Goal: Task Accomplishment & Management: Manage account settings

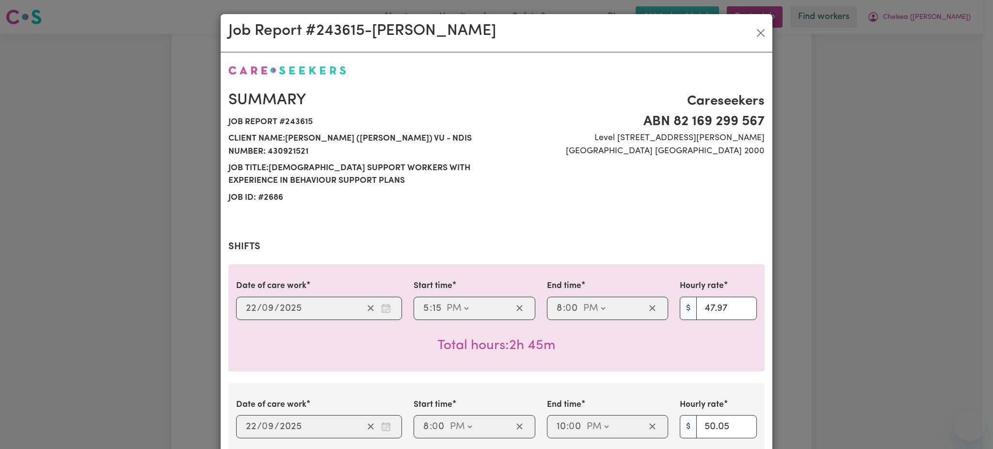
select select "pm"
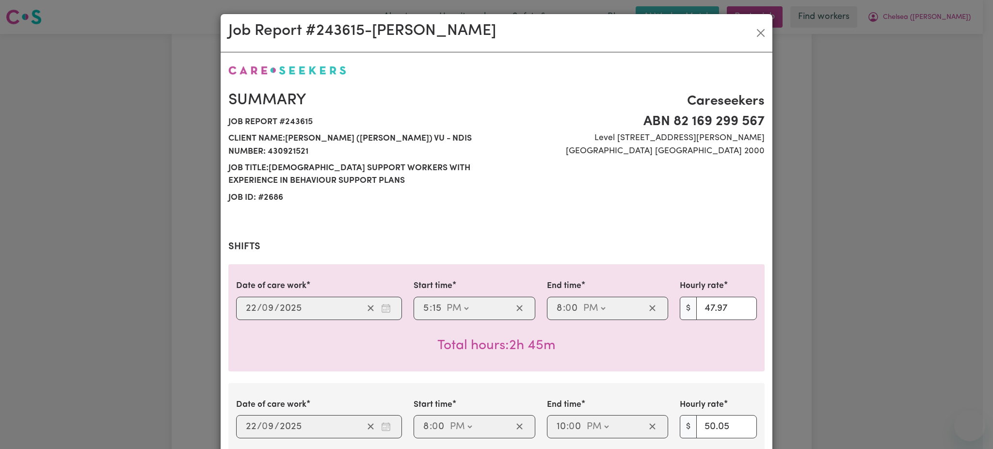
select select "pm"
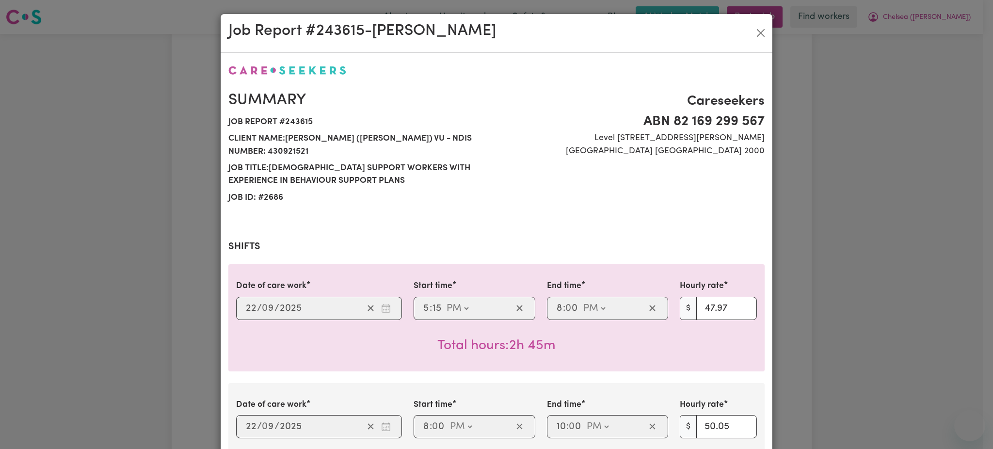
select select "pm"
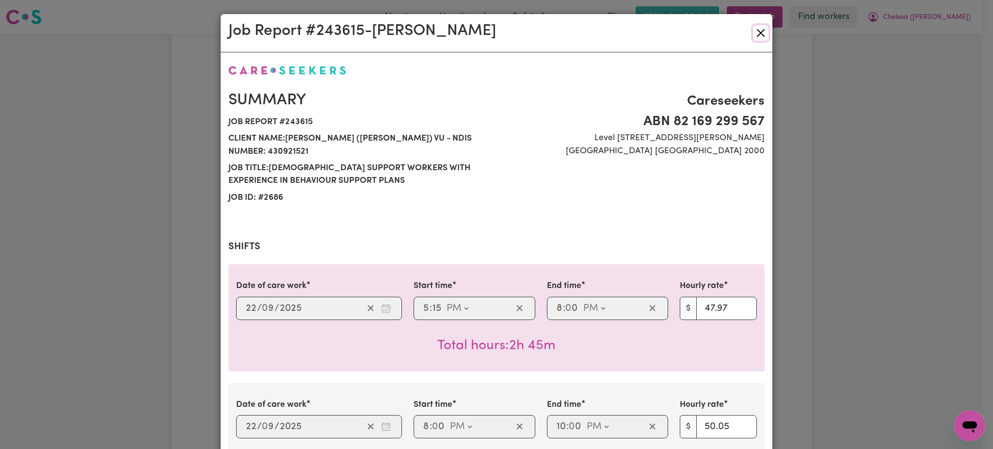
click at [753, 38] on button "Close" at bounding box center [761, 33] width 16 height 16
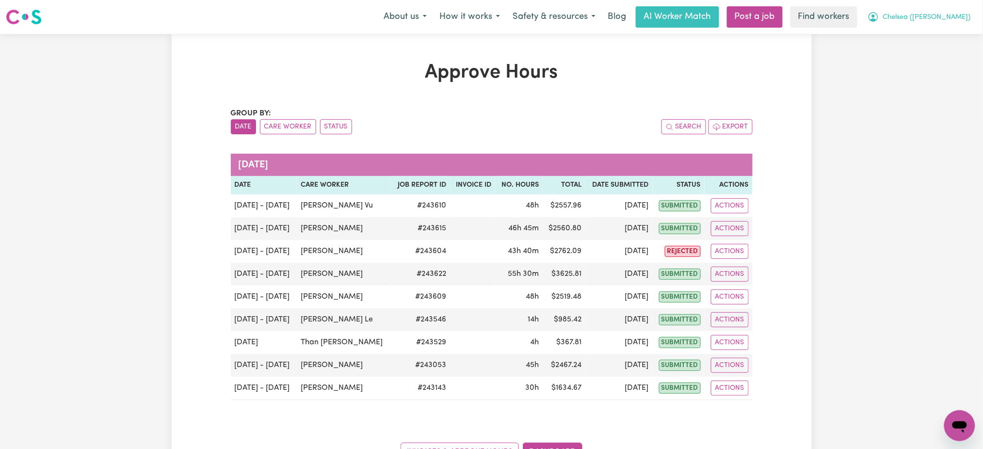
click at [879, 23] on icon "My Account" at bounding box center [873, 17] width 12 height 12
click at [927, 61] on link "Logout" at bounding box center [938, 56] width 77 height 18
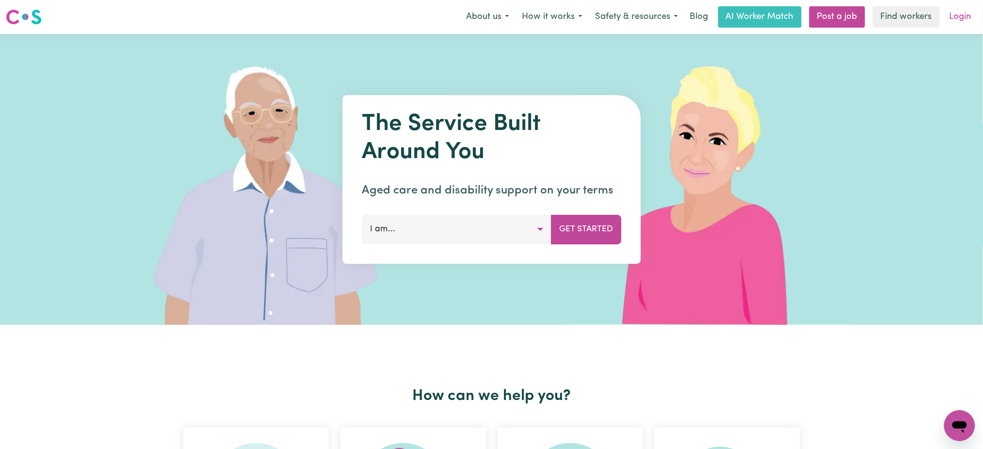
click at [948, 24] on link "Login" at bounding box center [959, 16] width 33 height 21
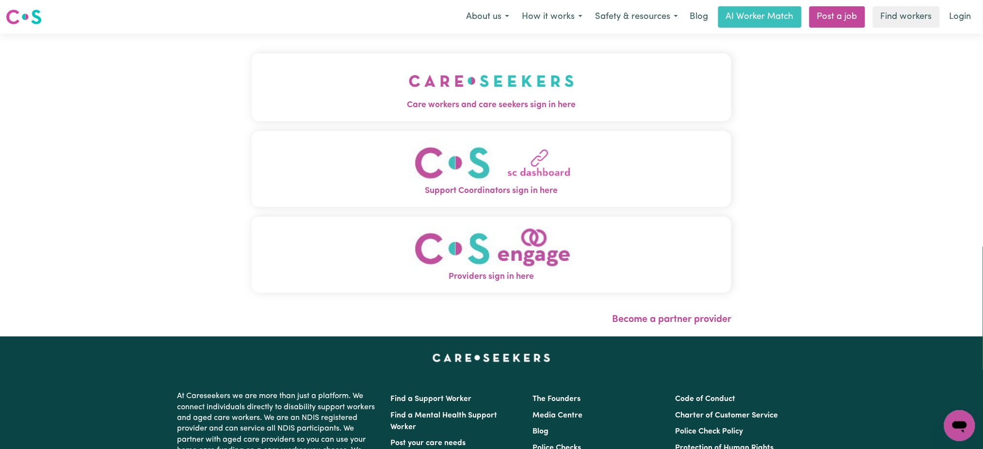
drag, startPoint x: 487, startPoint y: 96, endPoint x: 493, endPoint y: 99, distance: 6.3
click at [487, 96] on img "Care workers and care seekers sign in here" at bounding box center [491, 81] width 165 height 36
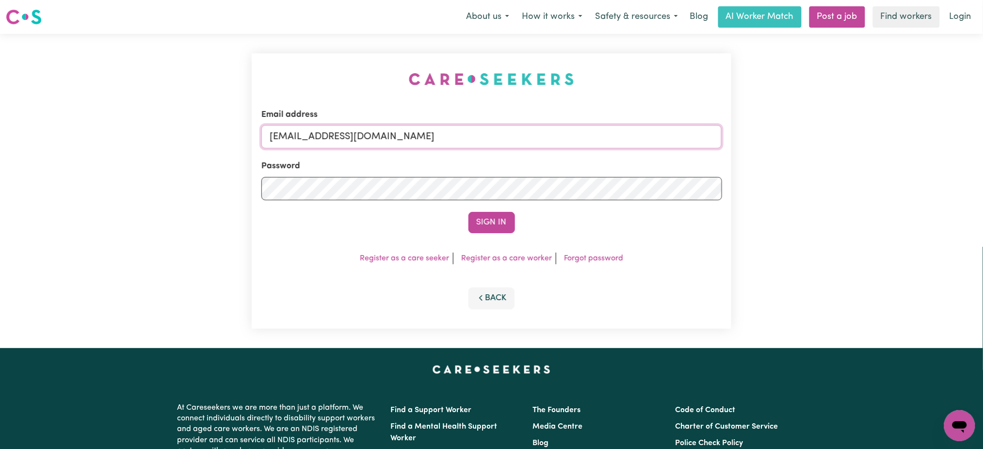
click at [366, 143] on input "[EMAIL_ADDRESS][DOMAIN_NAME]" at bounding box center [491, 136] width 461 height 23
drag, startPoint x: 322, startPoint y: 137, endPoint x: 582, endPoint y: 136, distance: 259.8
click at [582, 136] on input "[EMAIL_ADDRESS][DOMAIN_NAME]" at bounding box center [491, 136] width 461 height 23
type input "[EMAIL_ADDRESS][DOMAIN_NAME]"
click at [468, 212] on button "Sign In" at bounding box center [491, 222] width 47 height 21
